Goal: Transaction & Acquisition: Purchase product/service

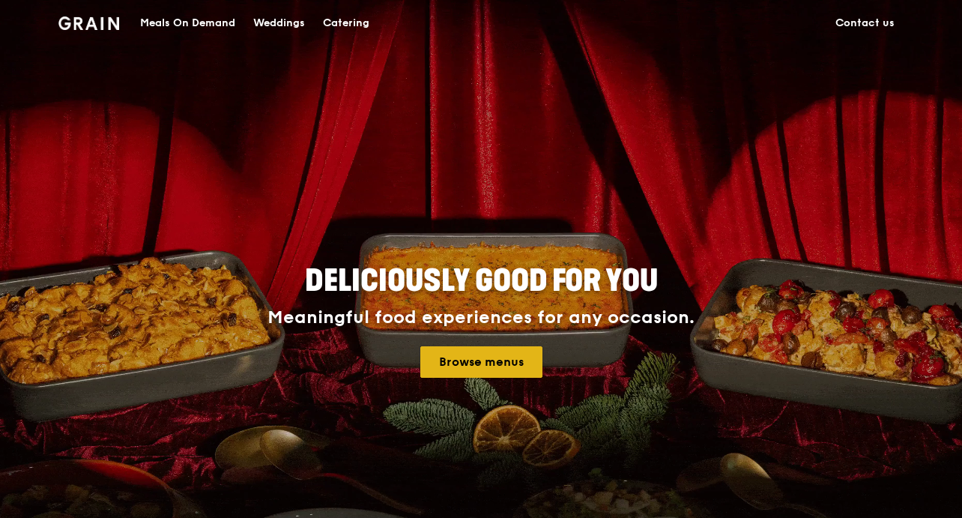
click at [516, 360] on link "Browse menus" at bounding box center [481, 361] width 122 height 31
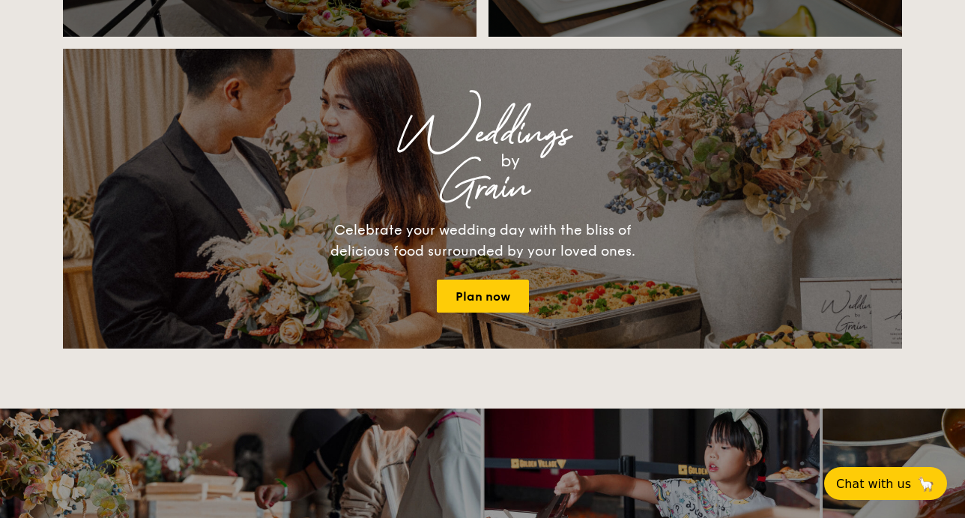
scroll to position [1957, 0]
